Goal: Transaction & Acquisition: Purchase product/service

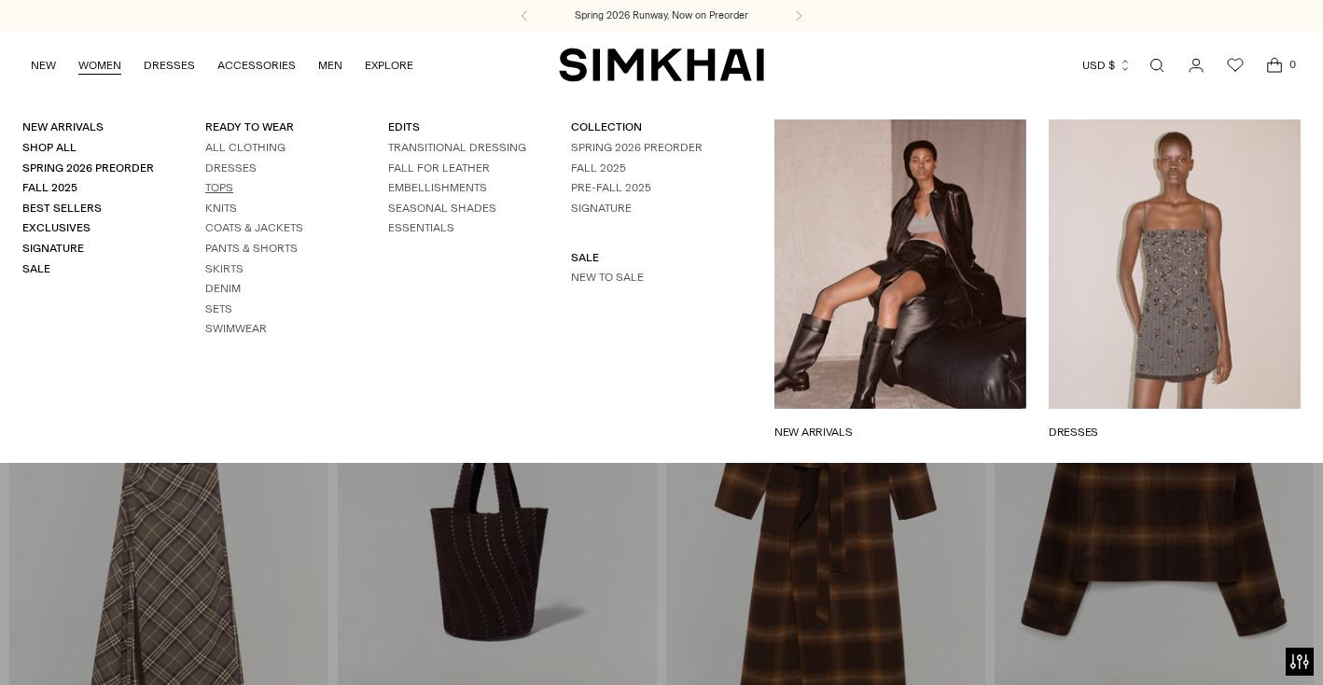
click at [219, 189] on link "Tops" at bounding box center [219, 187] width 28 height 13
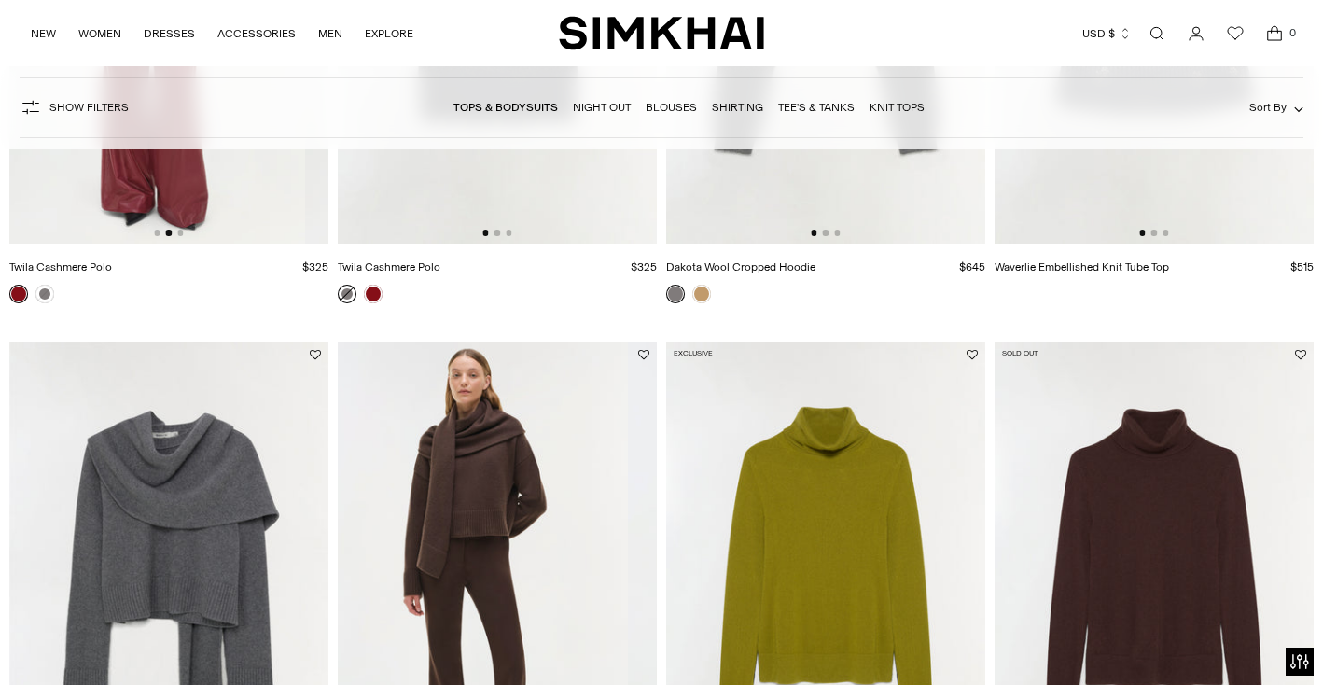
scroll to position [2440, 0]
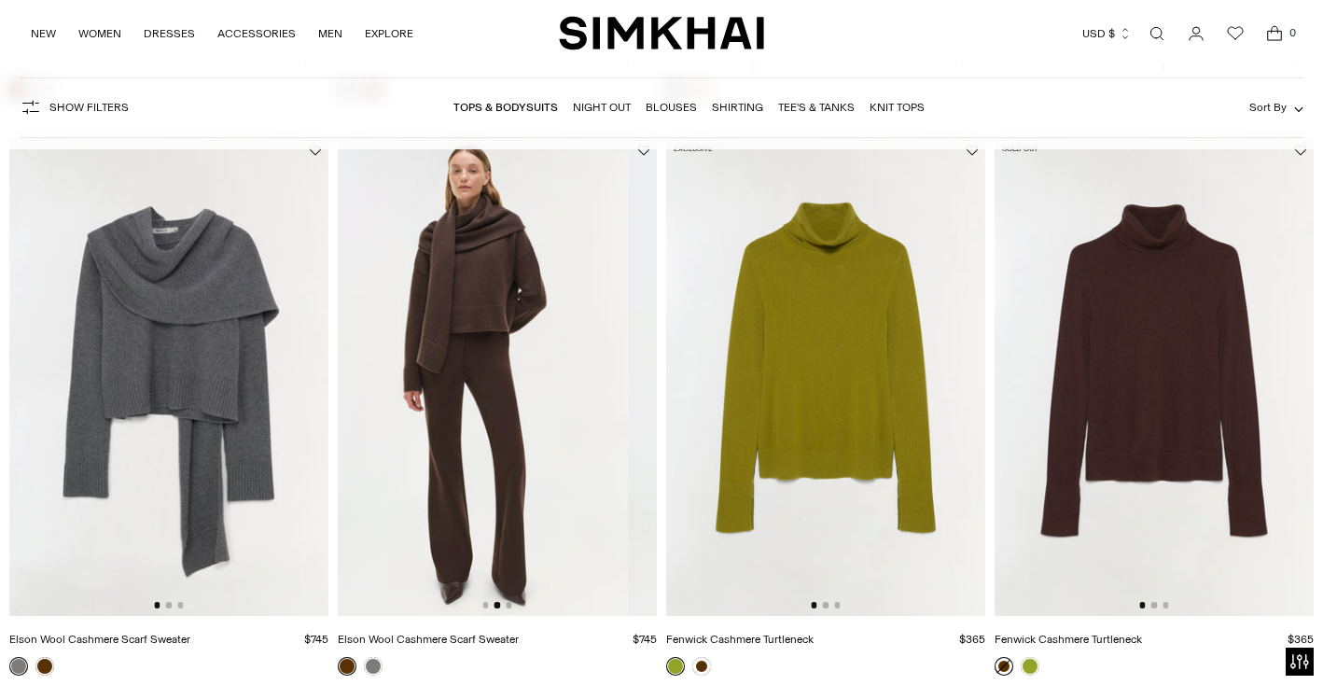
click at [500, 329] on img at bounding box center [468, 376] width 319 height 479
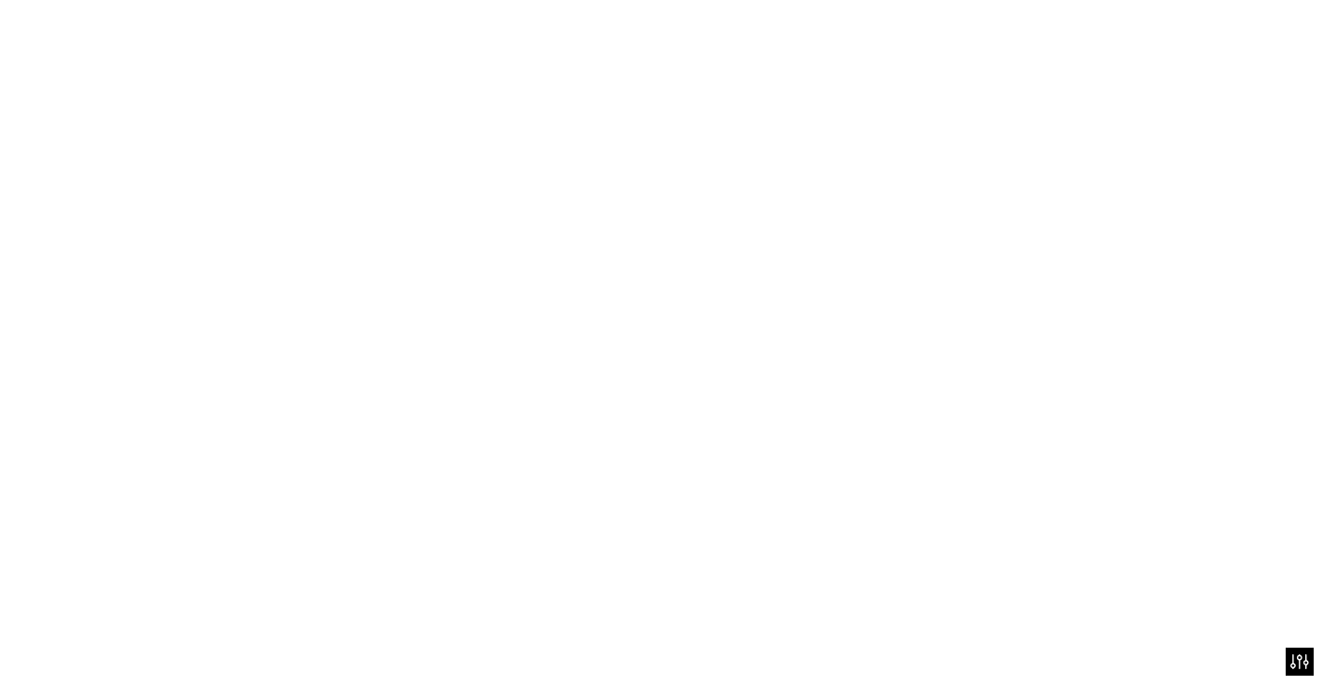
scroll to position [0, 319]
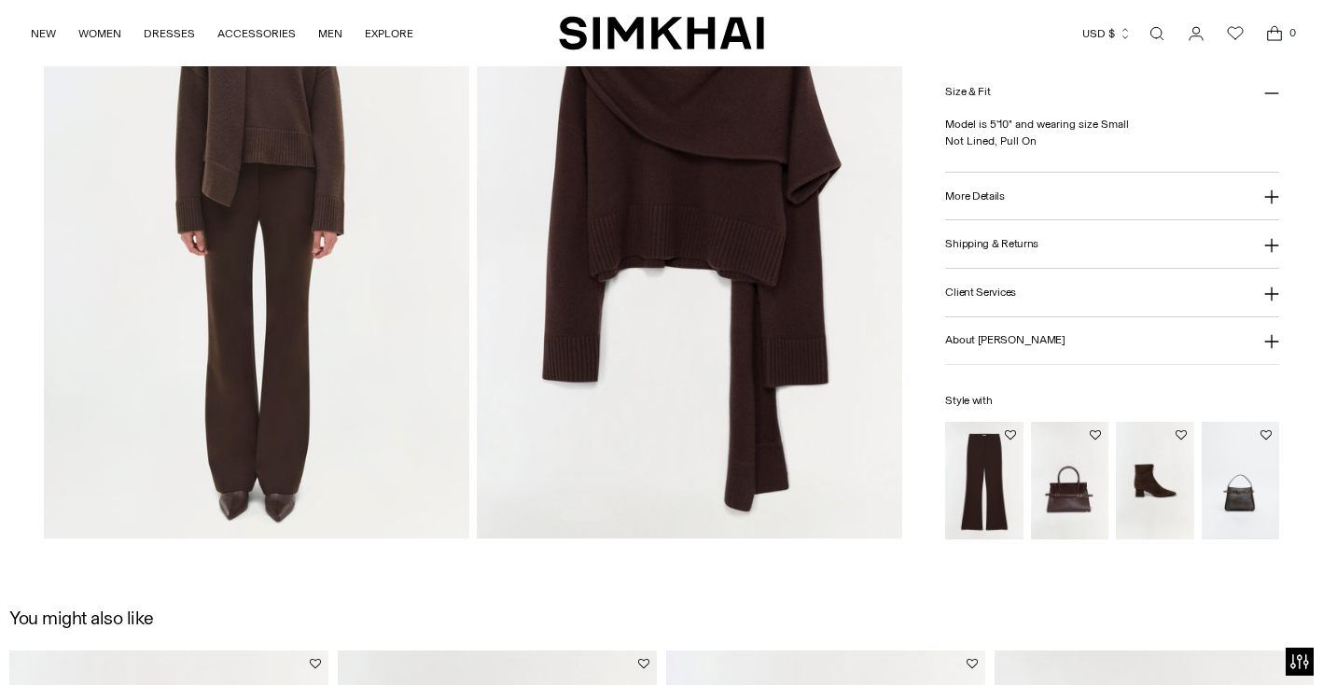
scroll to position [1571, 0]
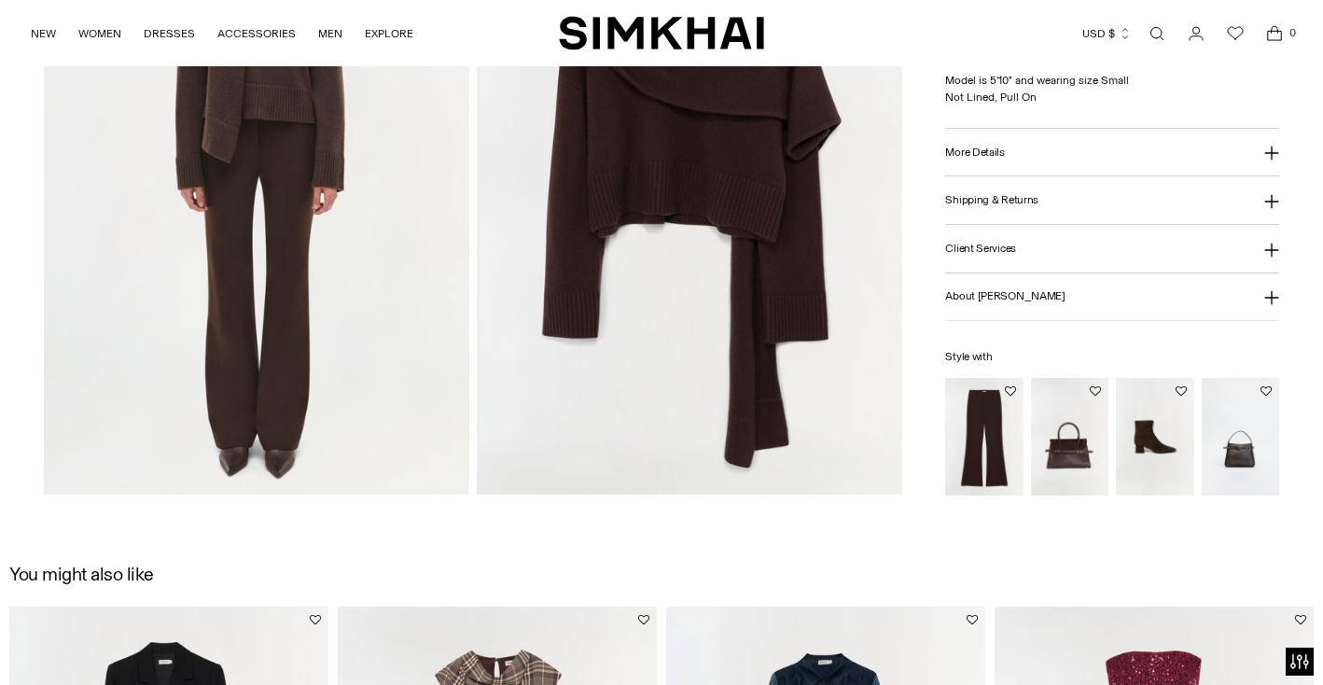
click at [0, 0] on img "Kenna Trouser" at bounding box center [0, 0] width 0 height 0
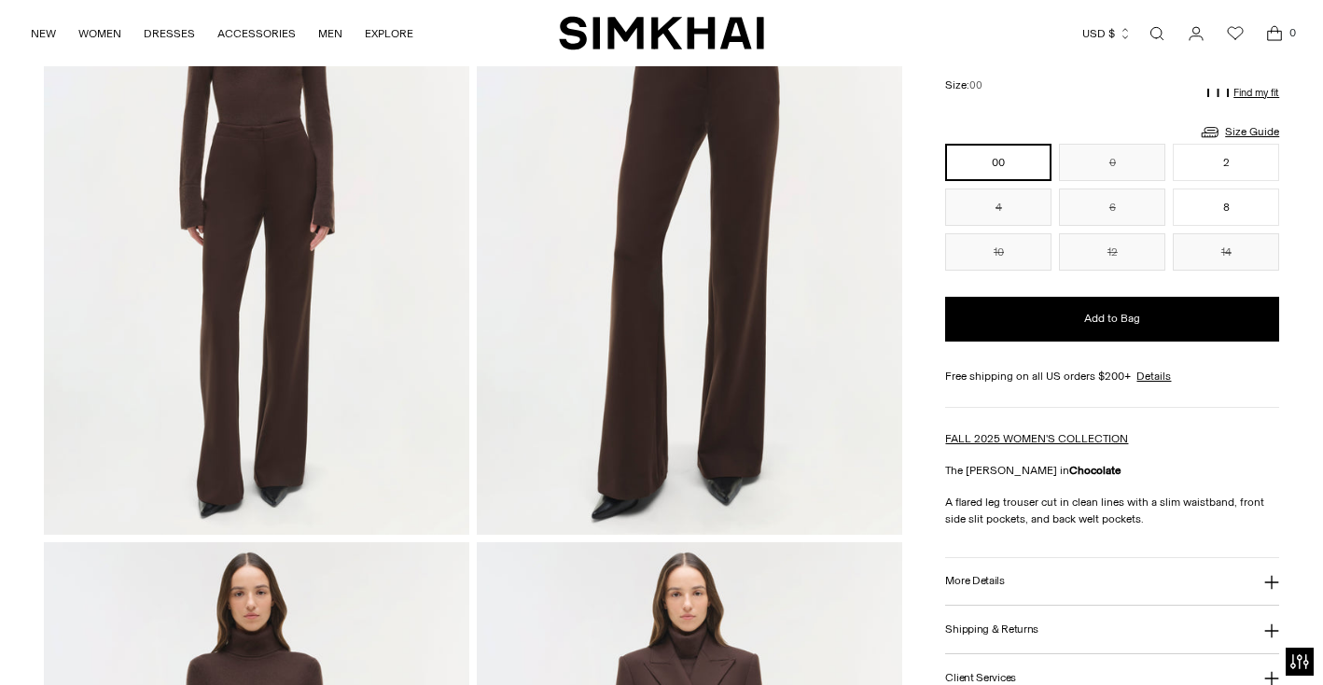
scroll to position [710, 0]
